Goal: Check status: Check status

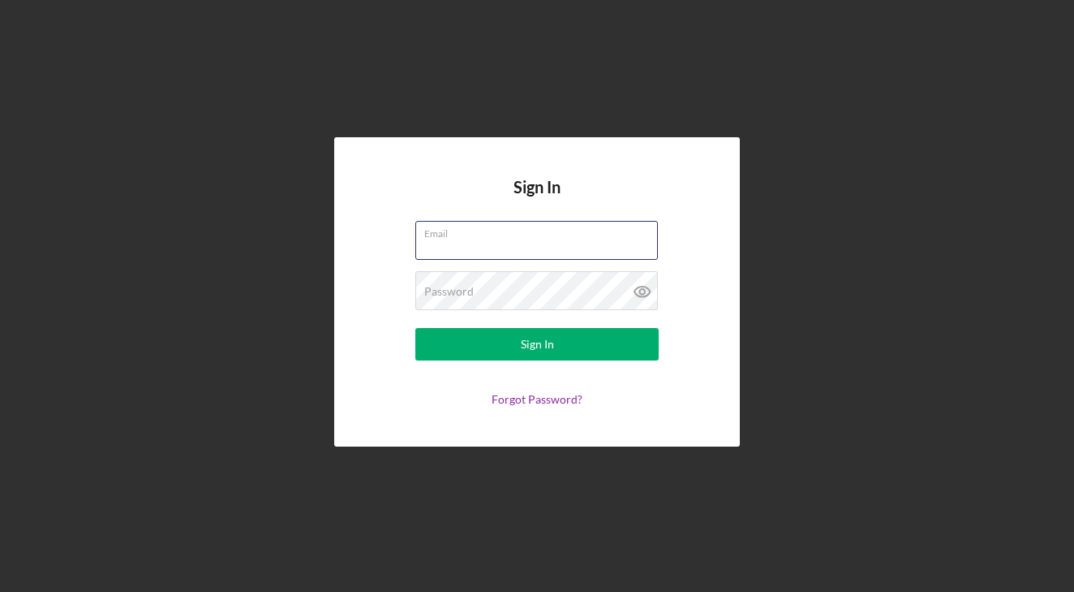
type input "[EMAIL_ADDRESS][DOMAIN_NAME]"
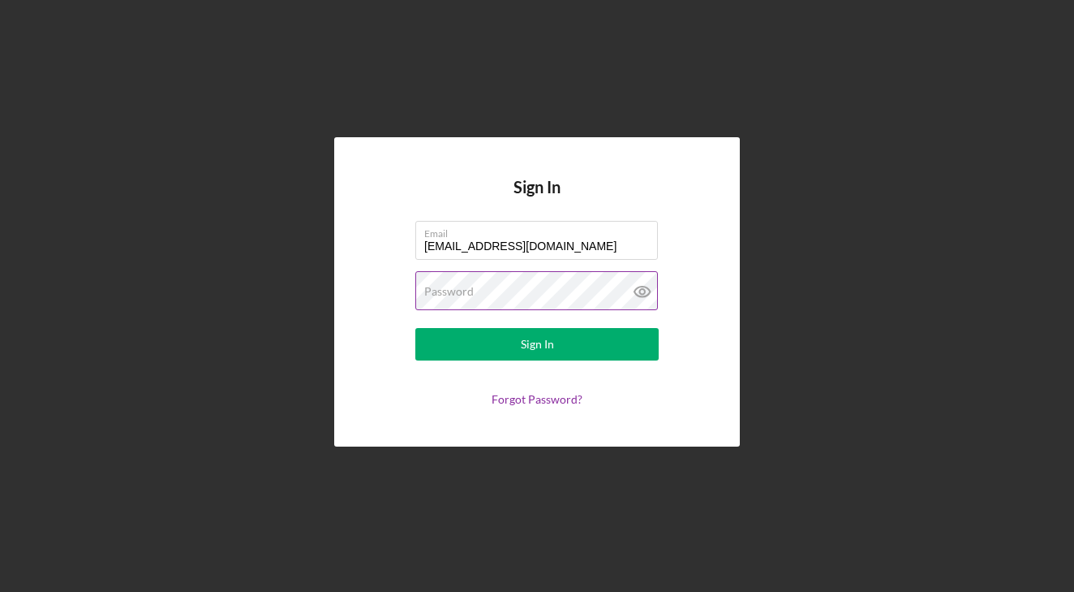
click at [537, 344] on button "Sign In" at bounding box center [536, 344] width 243 height 32
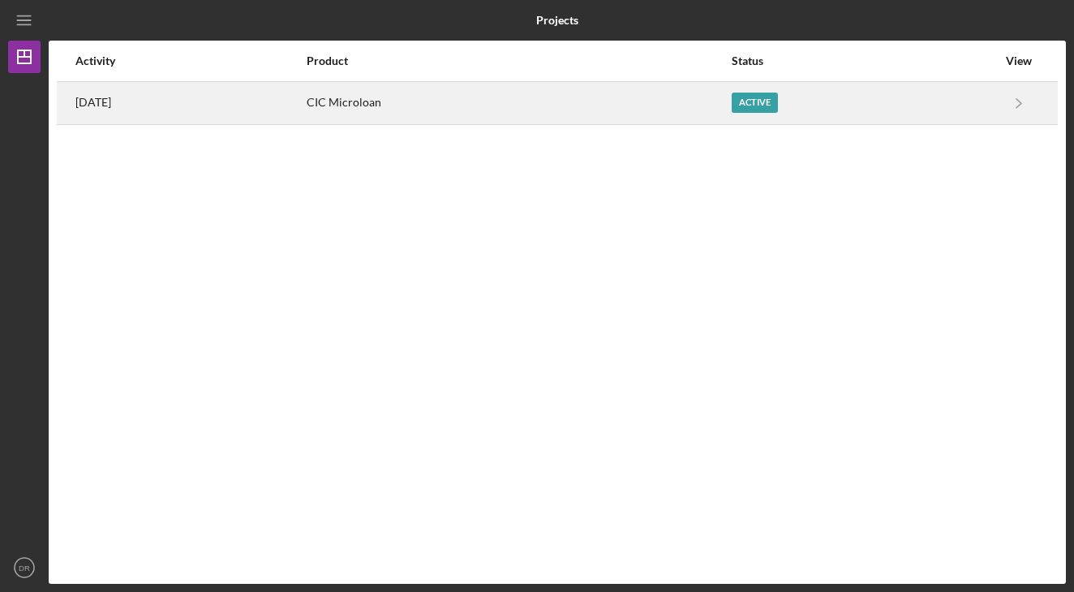
click at [549, 106] on div "CIC Microloan" at bounding box center [519, 103] width 424 height 41
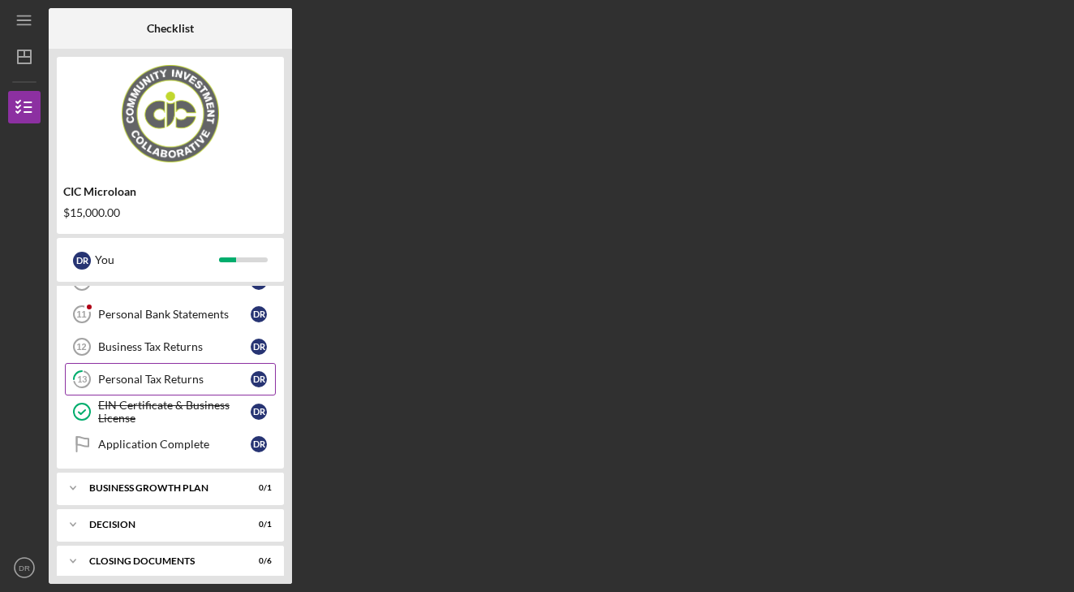
scroll to position [346, 0]
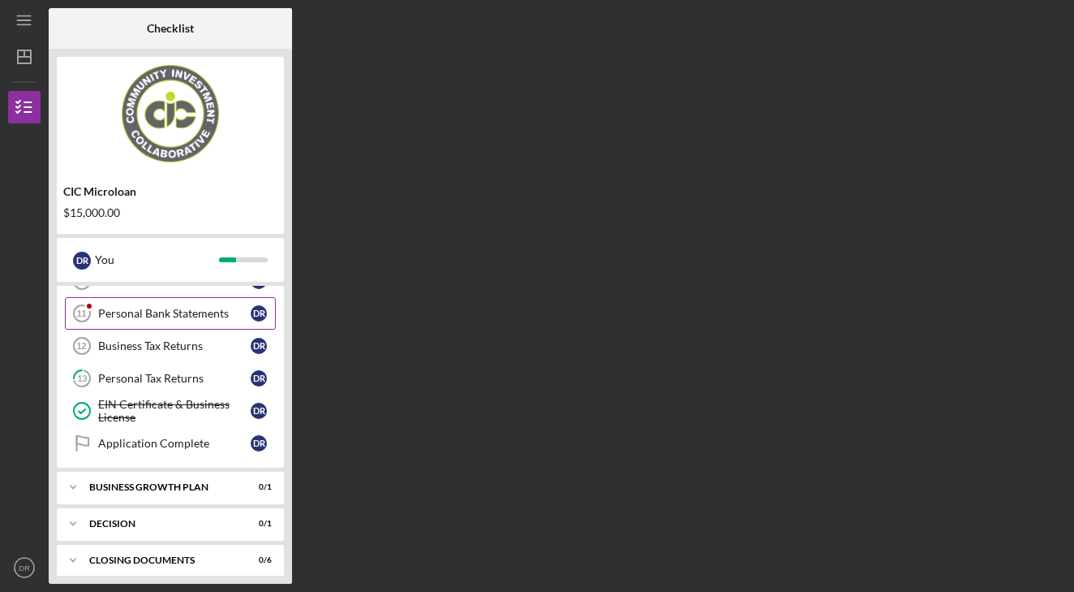
click at [179, 316] on div "Personal Bank Statements" at bounding box center [174, 313] width 153 height 13
